Goal: Information Seeking & Learning: Find contact information

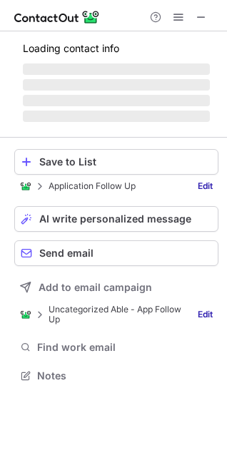
scroll to position [396, 227]
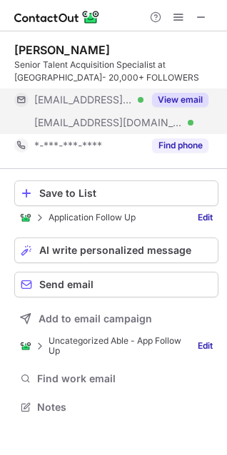
click at [177, 100] on button "View email" at bounding box center [180, 100] width 56 height 14
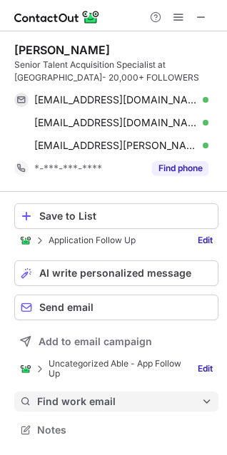
click at [83, 398] on span "Find work email" at bounding box center [119, 401] width 164 height 13
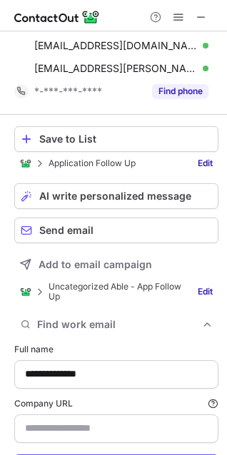
type input "**********"
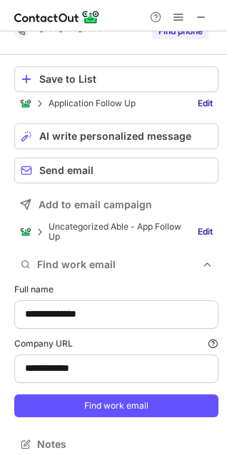
scroll to position [147, 0]
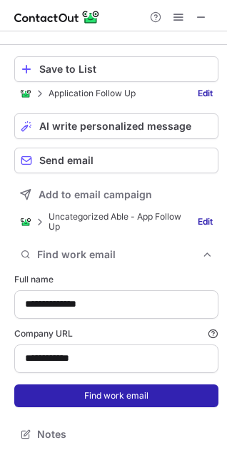
click at [110, 393] on button "Find work email" at bounding box center [116, 395] width 204 height 23
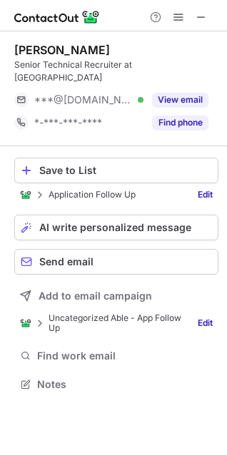
scroll to position [361, 227]
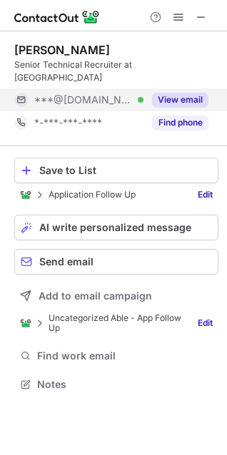
click at [185, 93] on button "View email" at bounding box center [180, 100] width 56 height 14
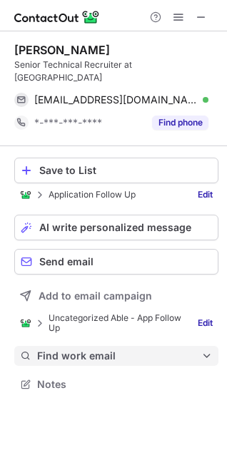
click at [80, 349] on span "Find work email" at bounding box center [119, 355] width 164 height 13
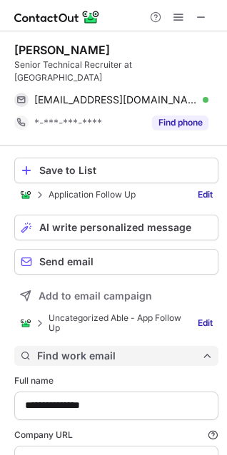
type input "**********"
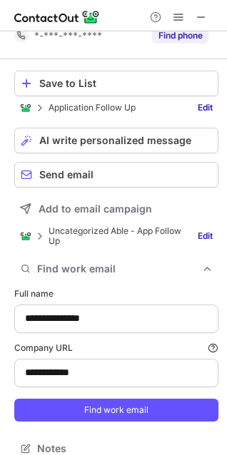
scroll to position [88, 0]
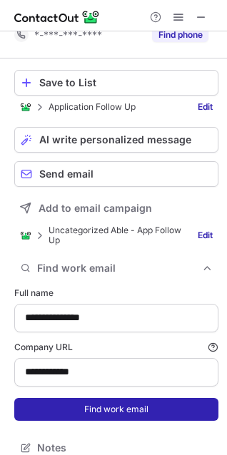
click at [115, 398] on button "Find work email" at bounding box center [116, 409] width 204 height 23
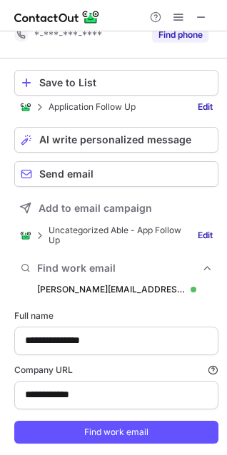
scroll to position [535, 217]
